Goal: Transaction & Acquisition: Purchase product/service

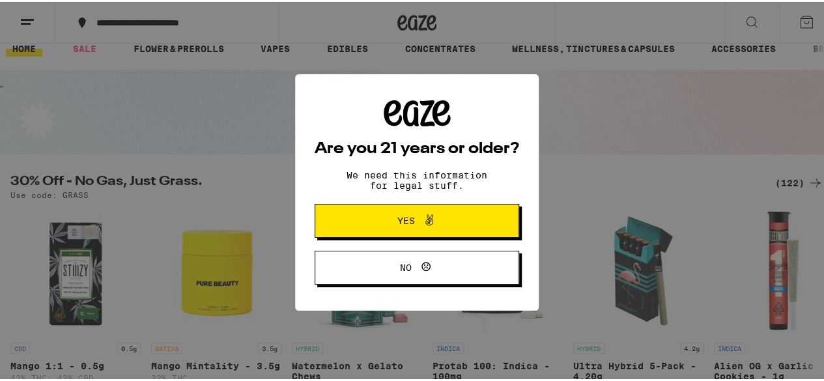
scroll to position [87, 0]
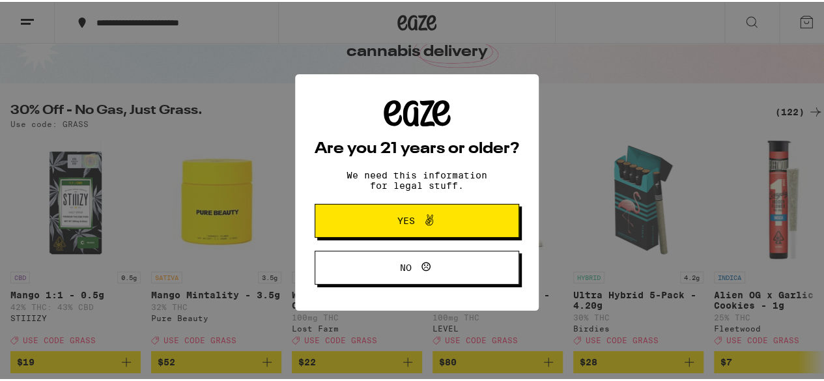
click at [424, 219] on icon at bounding box center [429, 218] width 16 height 16
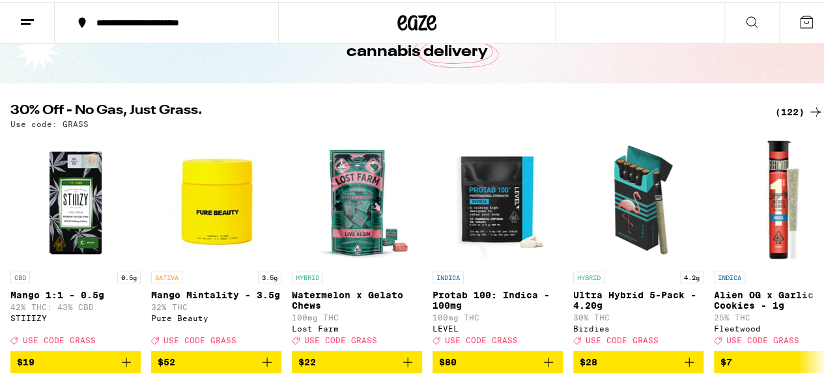
click at [790, 106] on div "(122)" at bounding box center [799, 110] width 48 height 16
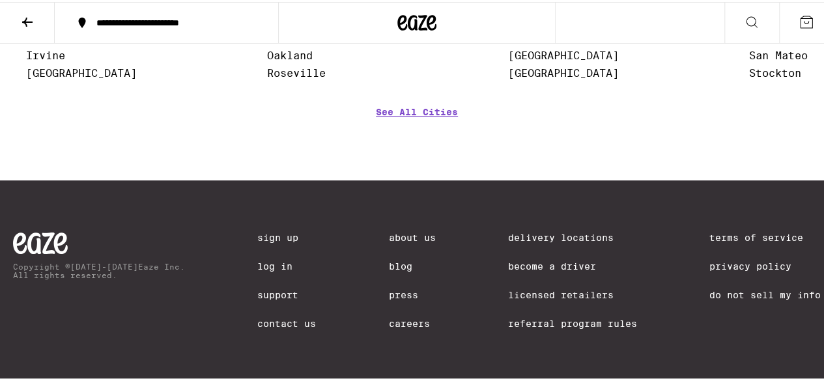
scroll to position [8073, 0]
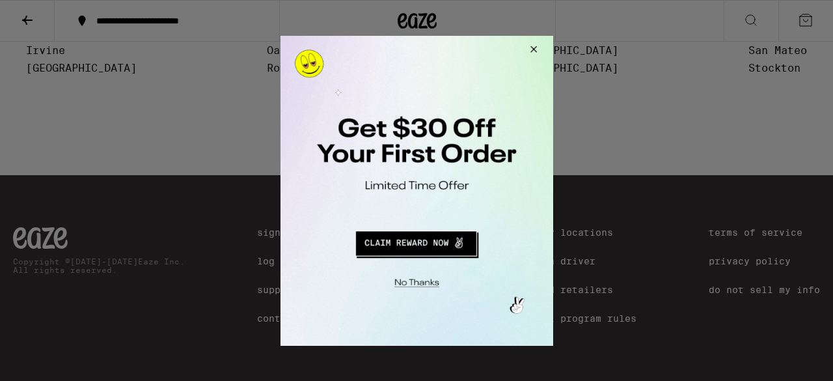
click at [542, 49] on button "Close Modal" at bounding box center [531, 50] width 35 height 31
